Goal: Complete application form

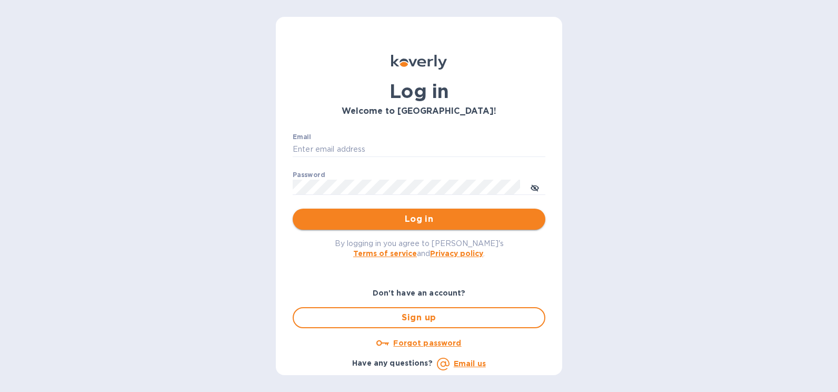
type input "[PERSON_NAME][EMAIL_ADDRESS][PERSON_NAME][DOMAIN_NAME]"
click at [461, 219] on span "Log in" at bounding box center [419, 219] width 236 height 13
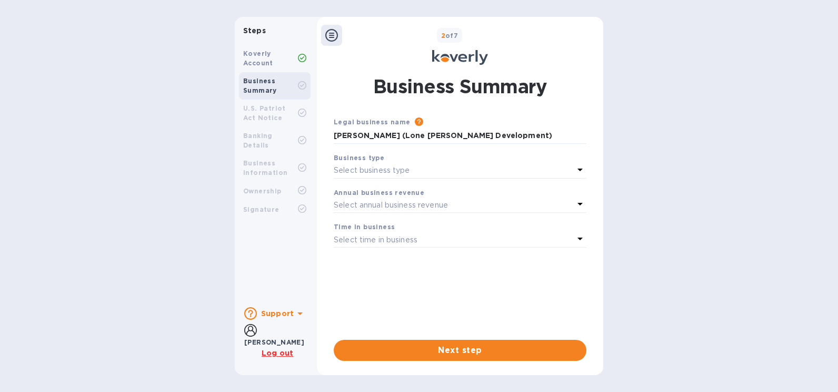
click at [257, 62] on b "Koverly Account" at bounding box center [258, 57] width 30 height 17
click at [411, 136] on input "[PERSON_NAME] (Lone [PERSON_NAME] Development)" at bounding box center [460, 136] width 253 height 16
drag, startPoint x: 518, startPoint y: 134, endPoint x: 166, endPoint y: 140, distance: 351.2
click at [166, 140] on div "Steps Koverly Account Business Summary U.S. Patriot Act Notice Banking Details …" at bounding box center [419, 196] width 838 height 358
click at [544, 277] on div "Legal business name Please provide the legal name that appears on your SS-4 for…" at bounding box center [460, 219] width 253 height 206
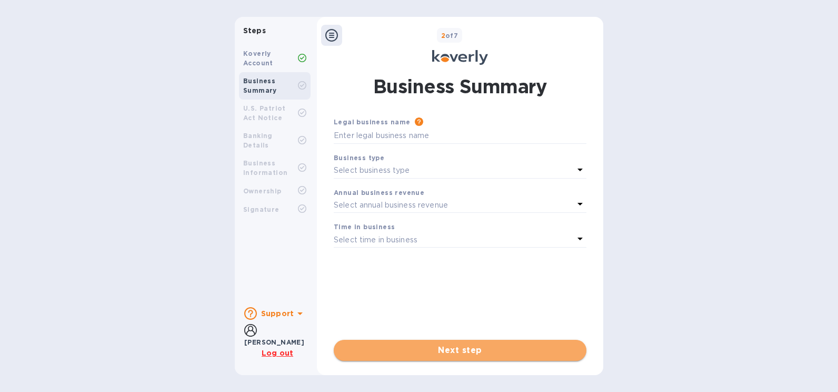
click at [480, 346] on span "Next step" at bounding box center [460, 350] width 236 height 13
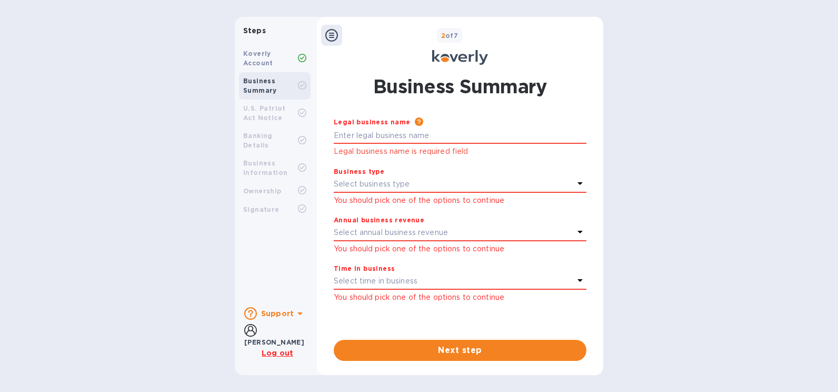
click at [294, 65] on div "Koverly Account" at bounding box center [270, 58] width 55 height 19
click at [333, 36] on icon at bounding box center [331, 35] width 13 height 13
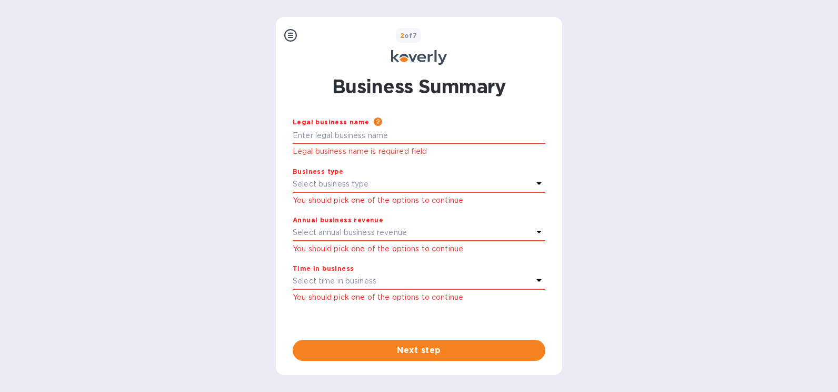
click at [285, 35] on icon at bounding box center [290, 35] width 13 height 13
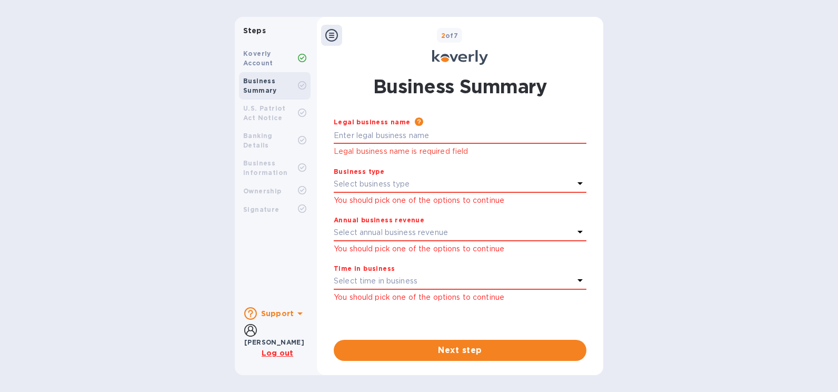
click at [272, 316] on b "Support" at bounding box center [277, 313] width 33 height 8
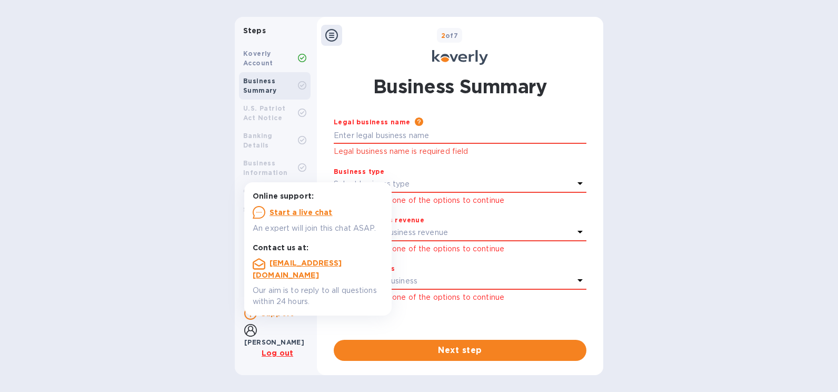
click at [272, 316] on b "Support" at bounding box center [277, 313] width 33 height 8
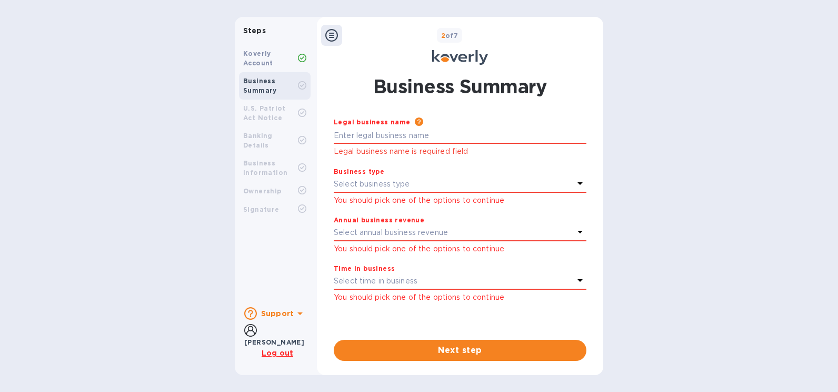
click at [255, 335] on icon at bounding box center [250, 330] width 13 height 13
click at [248, 336] on icon at bounding box center [250, 330] width 13 height 13
click at [276, 338] on b "[PERSON_NAME]" at bounding box center [274, 342] width 60 height 8
click at [278, 341] on b "[PERSON_NAME]" at bounding box center [274, 342] width 60 height 8
